Goal: Information Seeking & Learning: Learn about a topic

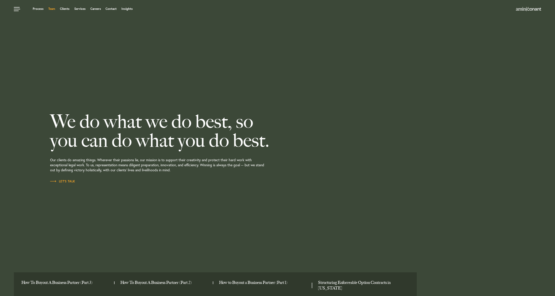
click at [48, 9] on link "Team" at bounding box center [51, 8] width 7 height 3
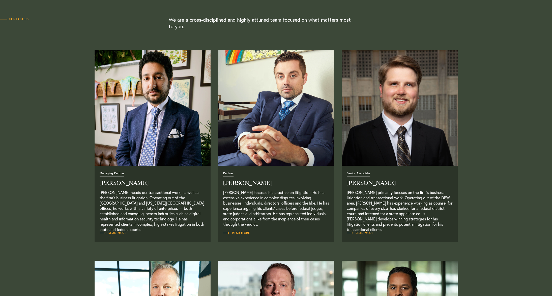
scroll to position [176, 0]
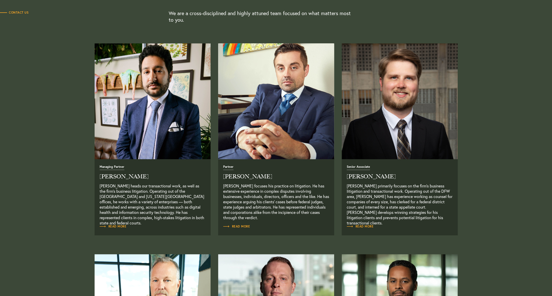
click at [282, 112] on img "Read Full Bio" at bounding box center [276, 102] width 122 height 122
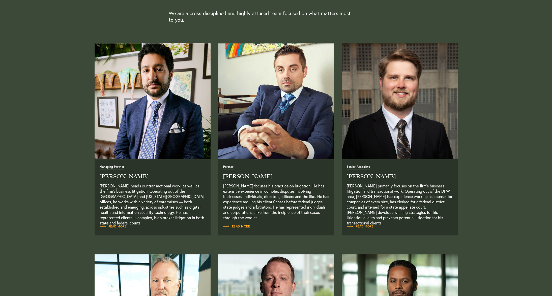
click at [147, 104] on img "Read Full Bio" at bounding box center [152, 102] width 122 height 122
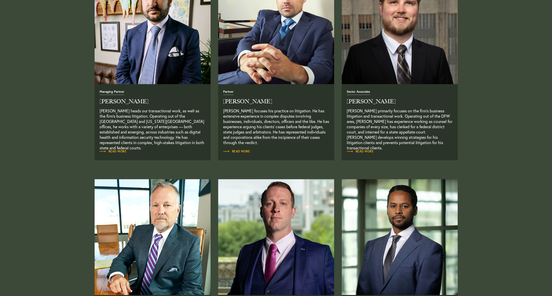
scroll to position [252, 0]
